Goal: Task Accomplishment & Management: Use online tool/utility

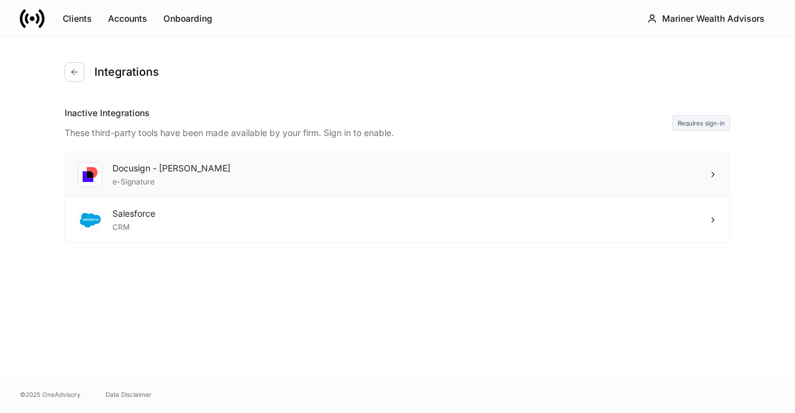
click at [660, 182] on div "Docusign - [PERSON_NAME] e-Signature" at bounding box center [397, 174] width 665 height 45
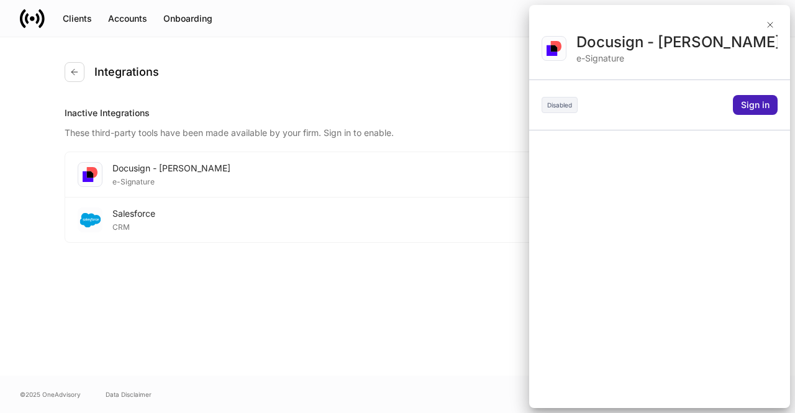
click at [746, 107] on div "Sign in" at bounding box center [755, 105] width 29 height 12
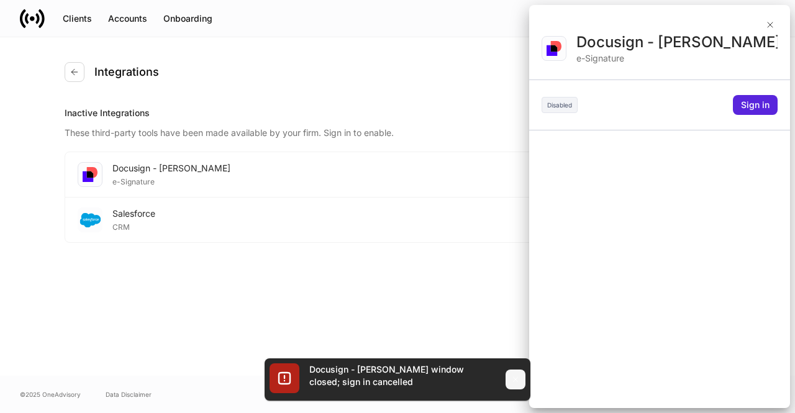
drag, startPoint x: 517, startPoint y: 383, endPoint x: 513, endPoint y: 378, distance: 6.7
click at [516, 381] on icon "button" at bounding box center [516, 380] width 10 height 10
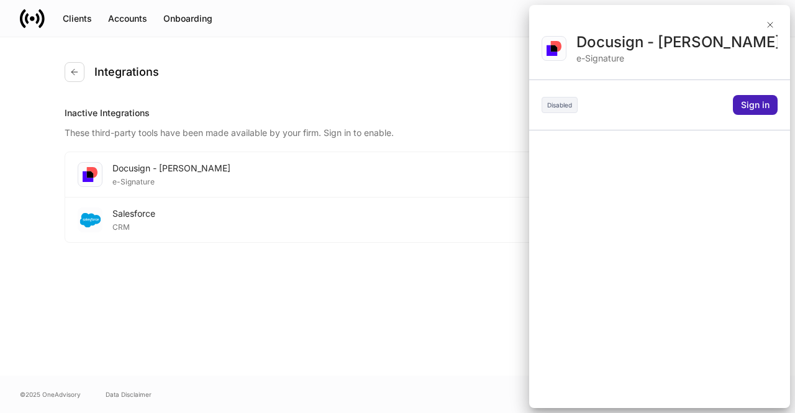
click at [759, 105] on div "Sign in" at bounding box center [755, 105] width 29 height 12
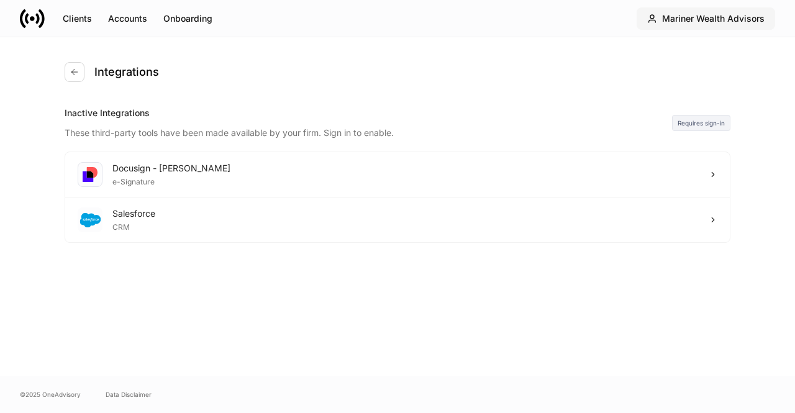
click at [691, 19] on div "Mariner Wealth Advisors" at bounding box center [713, 18] width 103 height 12
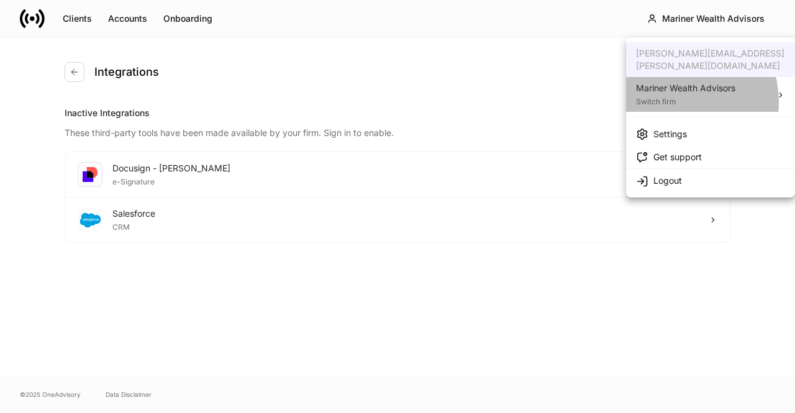
click at [673, 94] on div "Switch firm" at bounding box center [685, 100] width 99 height 12
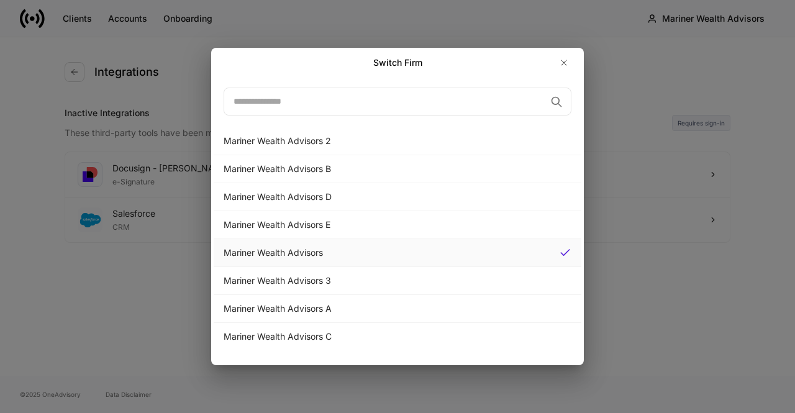
click at [319, 247] on div "Mariner Wealth Advisors" at bounding box center [387, 253] width 326 height 12
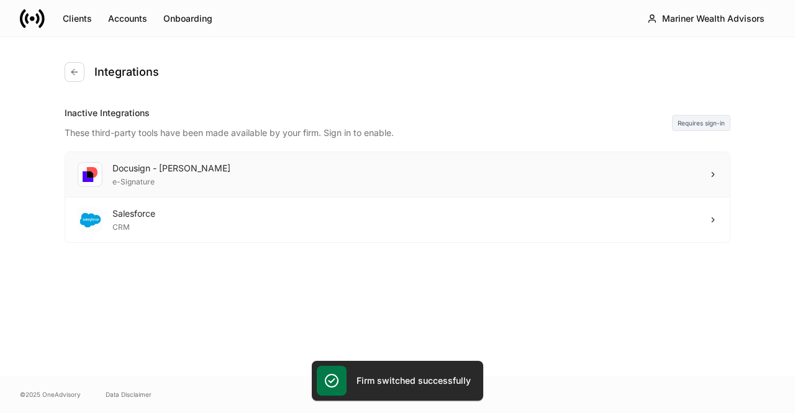
click at [265, 175] on div "Docusign - Schwab e-Signature" at bounding box center [397, 174] width 665 height 45
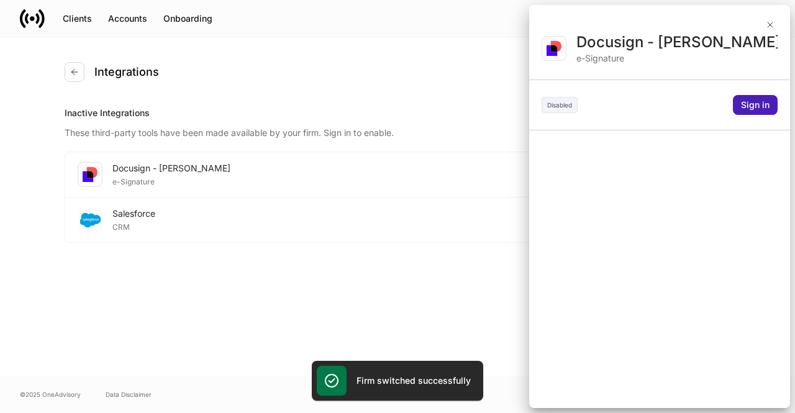
click at [734, 107] on button "Sign in" at bounding box center [755, 105] width 45 height 20
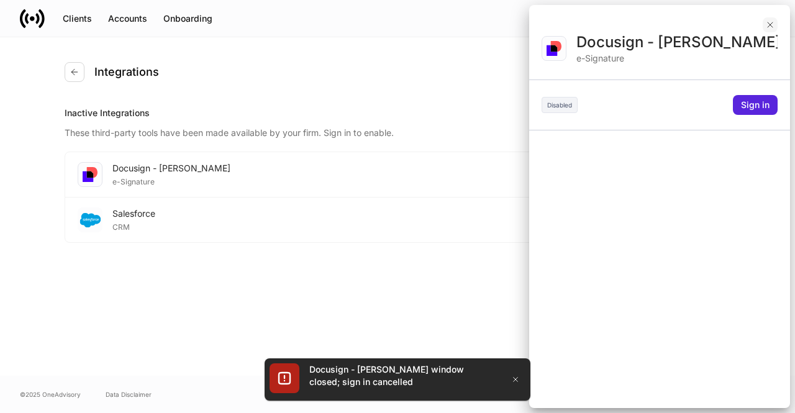
click at [773, 25] on icon "button" at bounding box center [770, 25] width 10 height 10
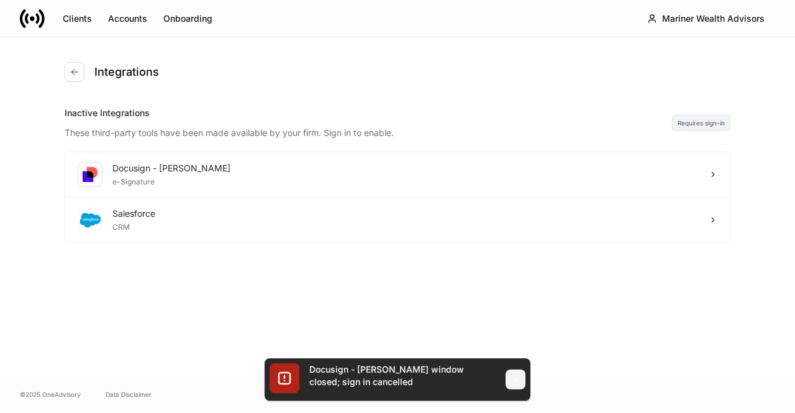
click at [513, 381] on icon "button" at bounding box center [516, 380] width 10 height 10
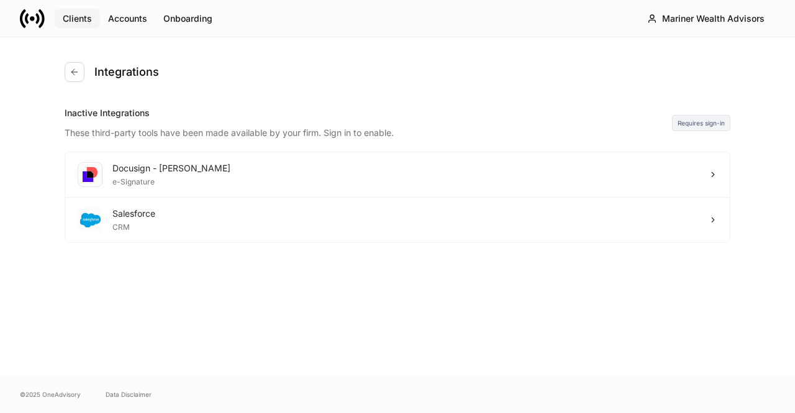
click at [80, 17] on div "Clients" at bounding box center [77, 18] width 29 height 12
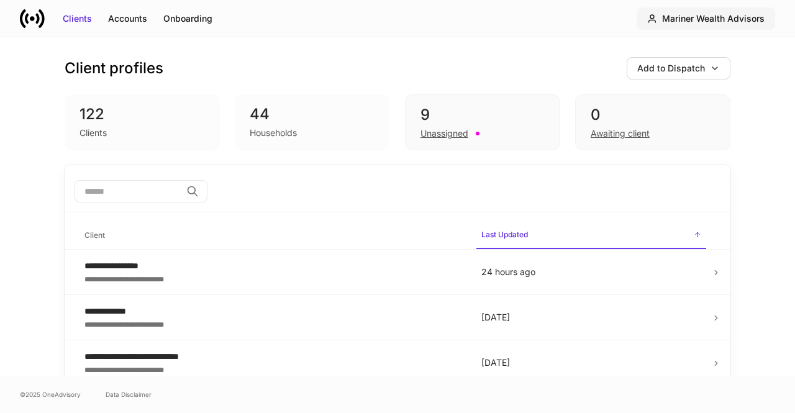
click at [704, 25] on button "Mariner Wealth Advisors" at bounding box center [706, 18] width 139 height 22
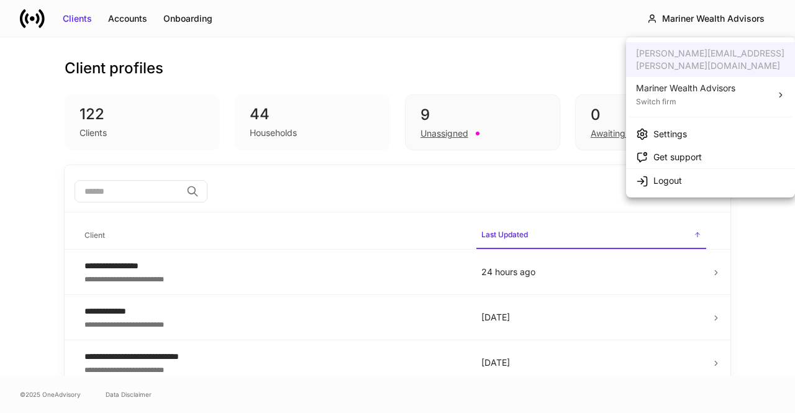
click at [662, 128] on div "Settings" at bounding box center [671, 134] width 34 height 12
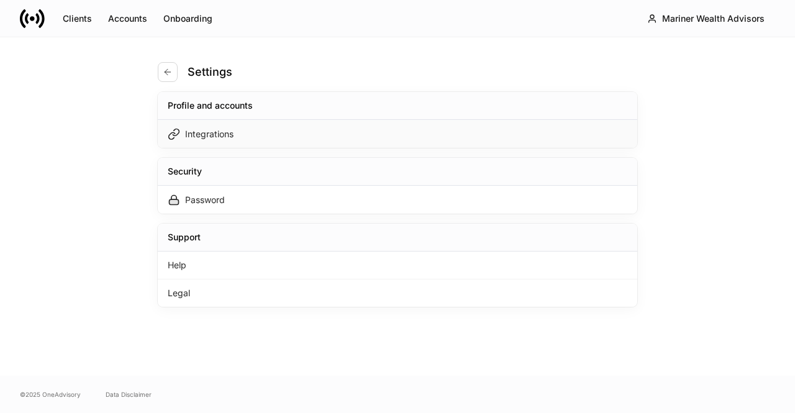
click at [383, 136] on div "Integrations" at bounding box center [398, 134] width 480 height 28
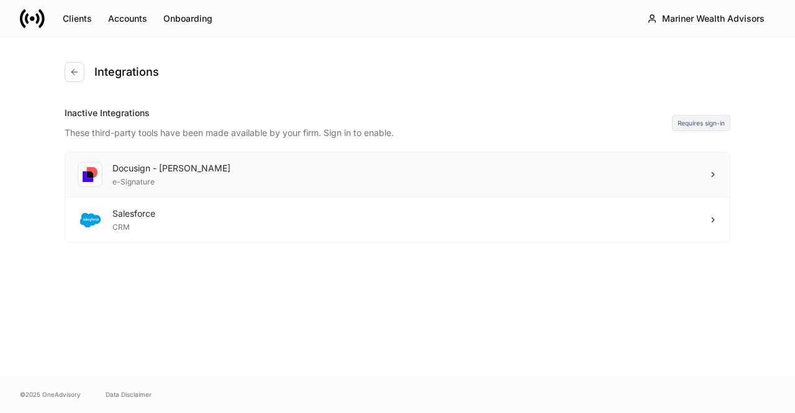
click at [656, 168] on div "Docusign - [PERSON_NAME] e-Signature" at bounding box center [397, 174] width 665 height 45
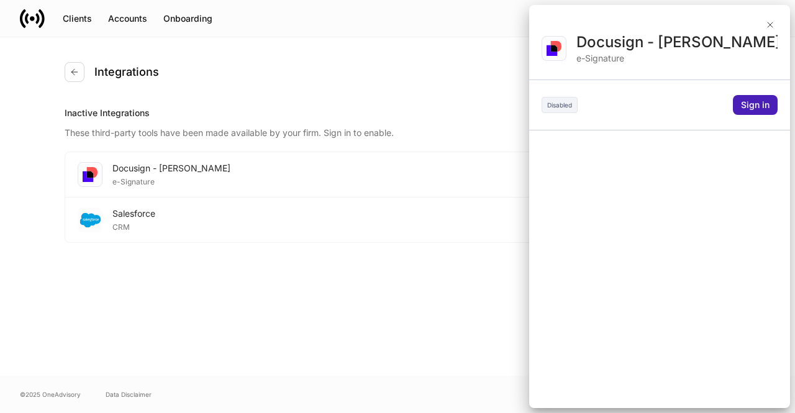
click at [746, 109] on div "Sign in" at bounding box center [755, 105] width 29 height 12
click at [768, 25] on div at bounding box center [397, 206] width 795 height 413
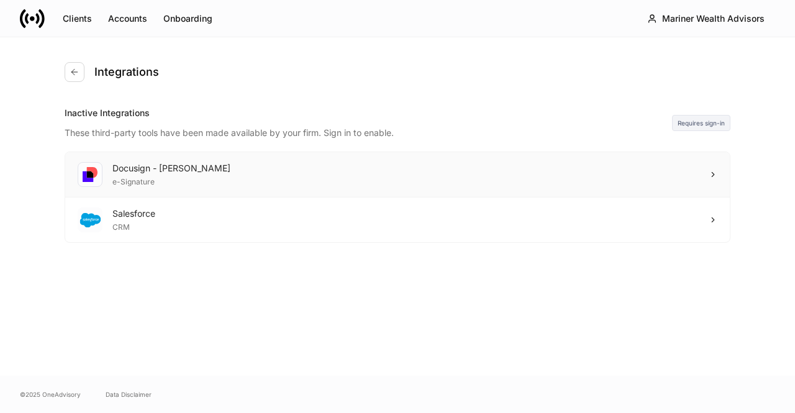
click at [576, 183] on div "Docusign - [PERSON_NAME] e-Signature" at bounding box center [397, 174] width 665 height 45
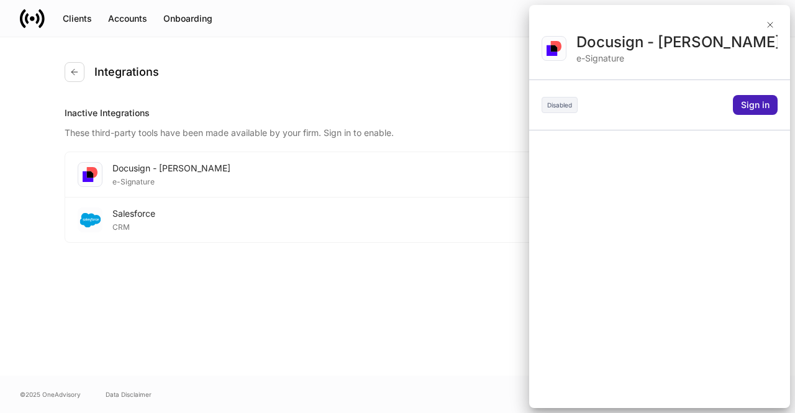
click at [754, 108] on div "Sign in" at bounding box center [755, 105] width 29 height 12
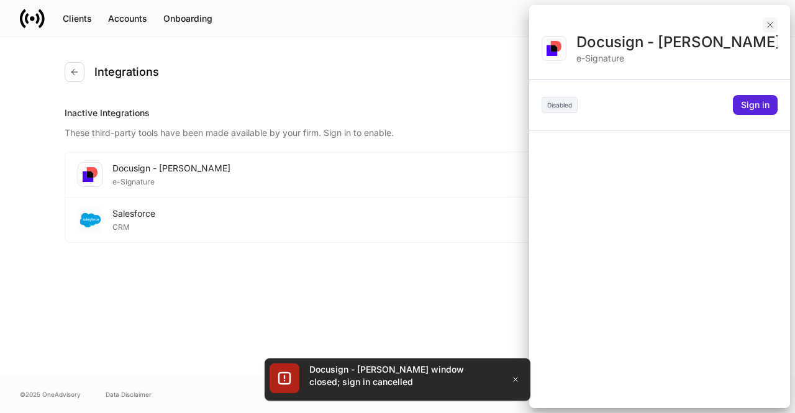
click at [768, 24] on icon "button" at bounding box center [770, 25] width 10 height 10
